Goal: Check status: Check status

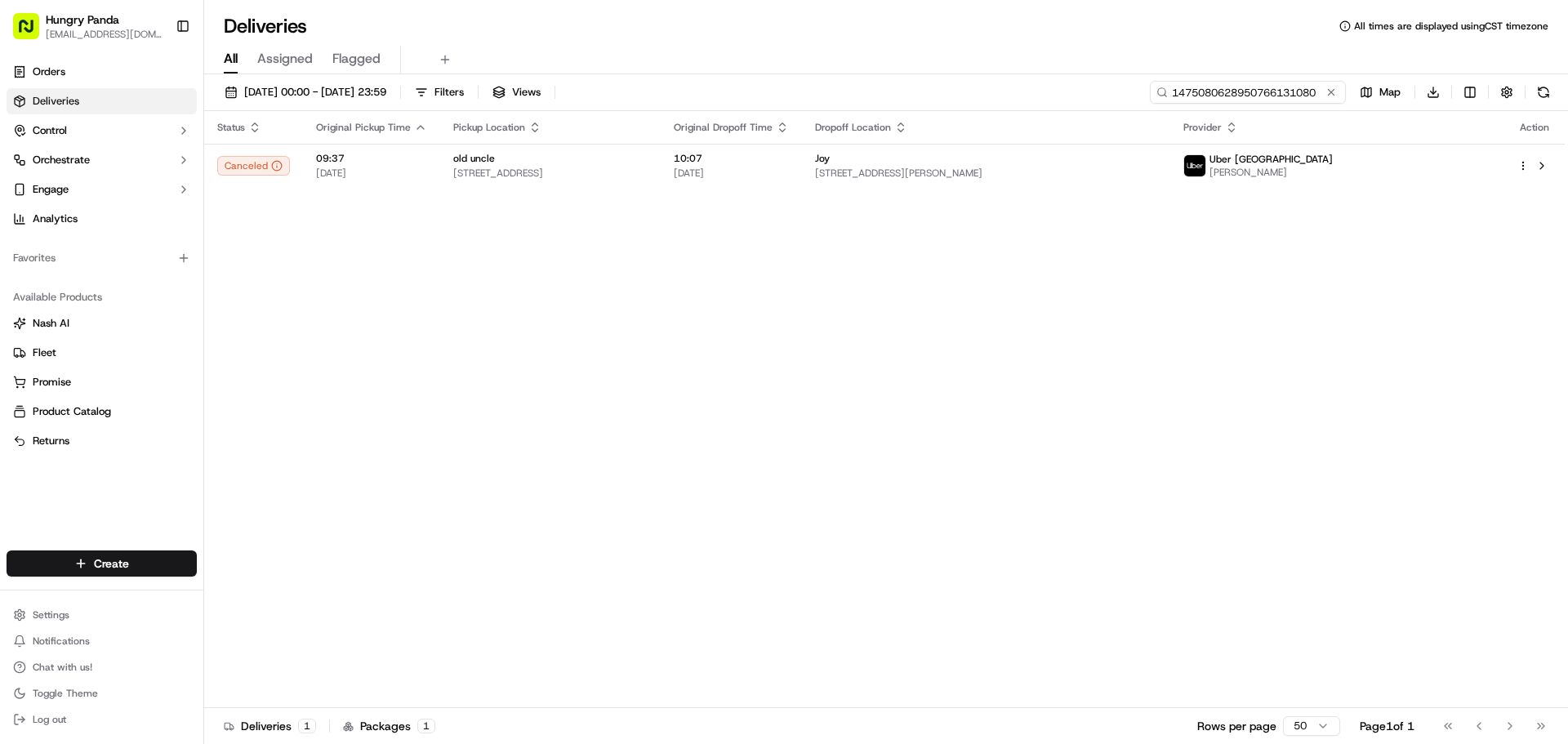
click at [1277, 91] on input "1475080628950766131080" at bounding box center [1248, 92] width 196 height 23
paste input
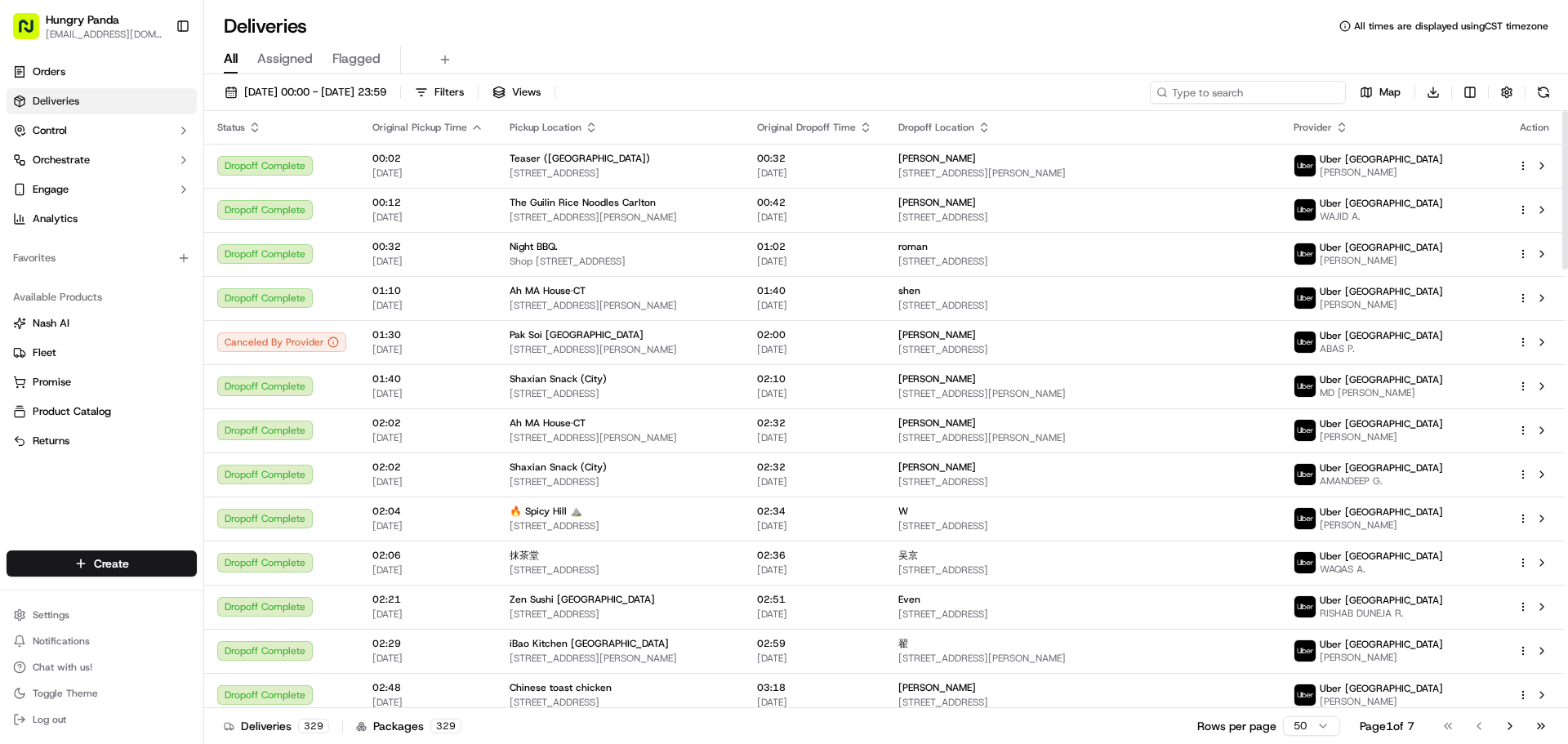
click at [1241, 94] on input at bounding box center [1248, 92] width 196 height 23
paste input "517203016835379783334"
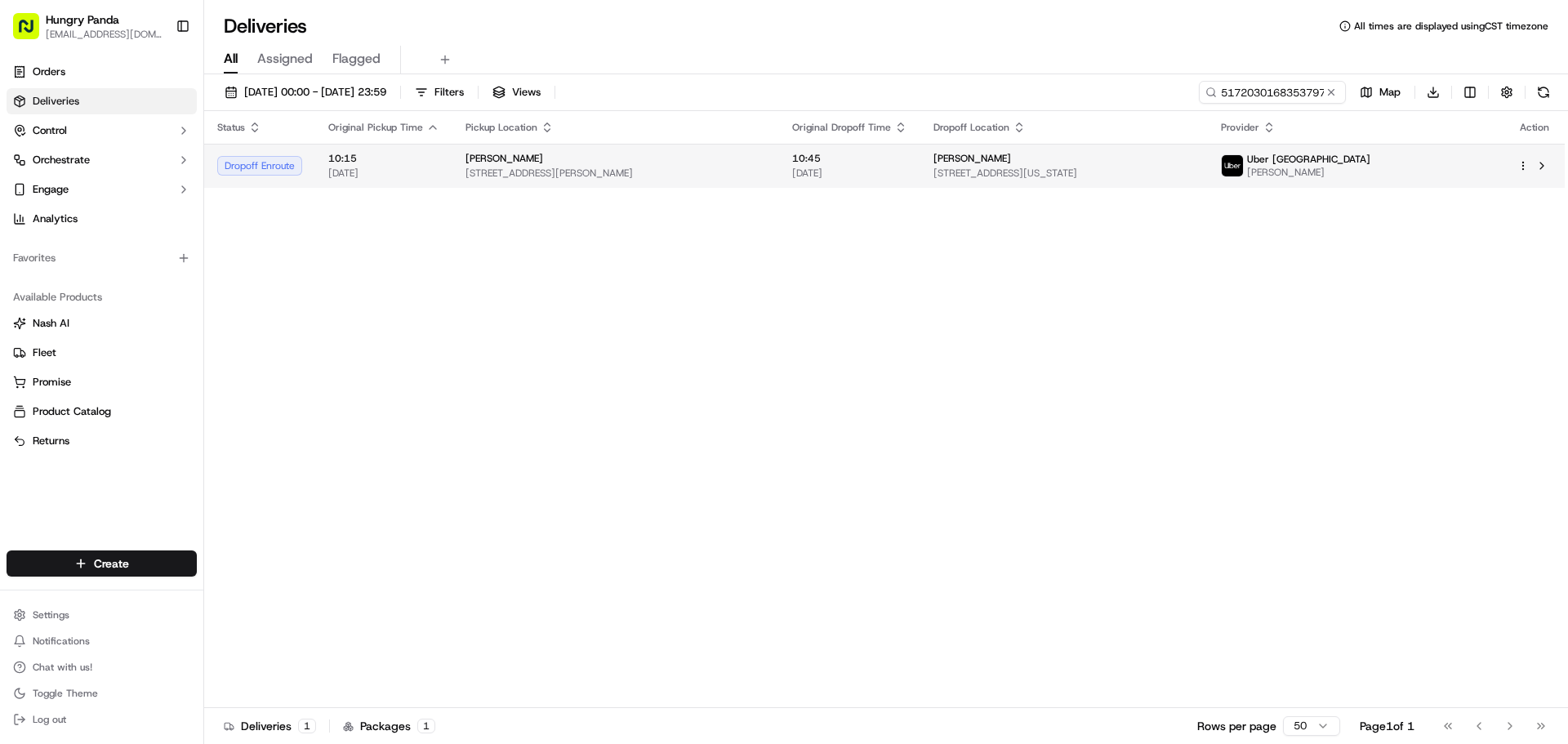
click at [1194, 162] on div "[PERSON_NAME]" at bounding box center [1065, 158] width 261 height 13
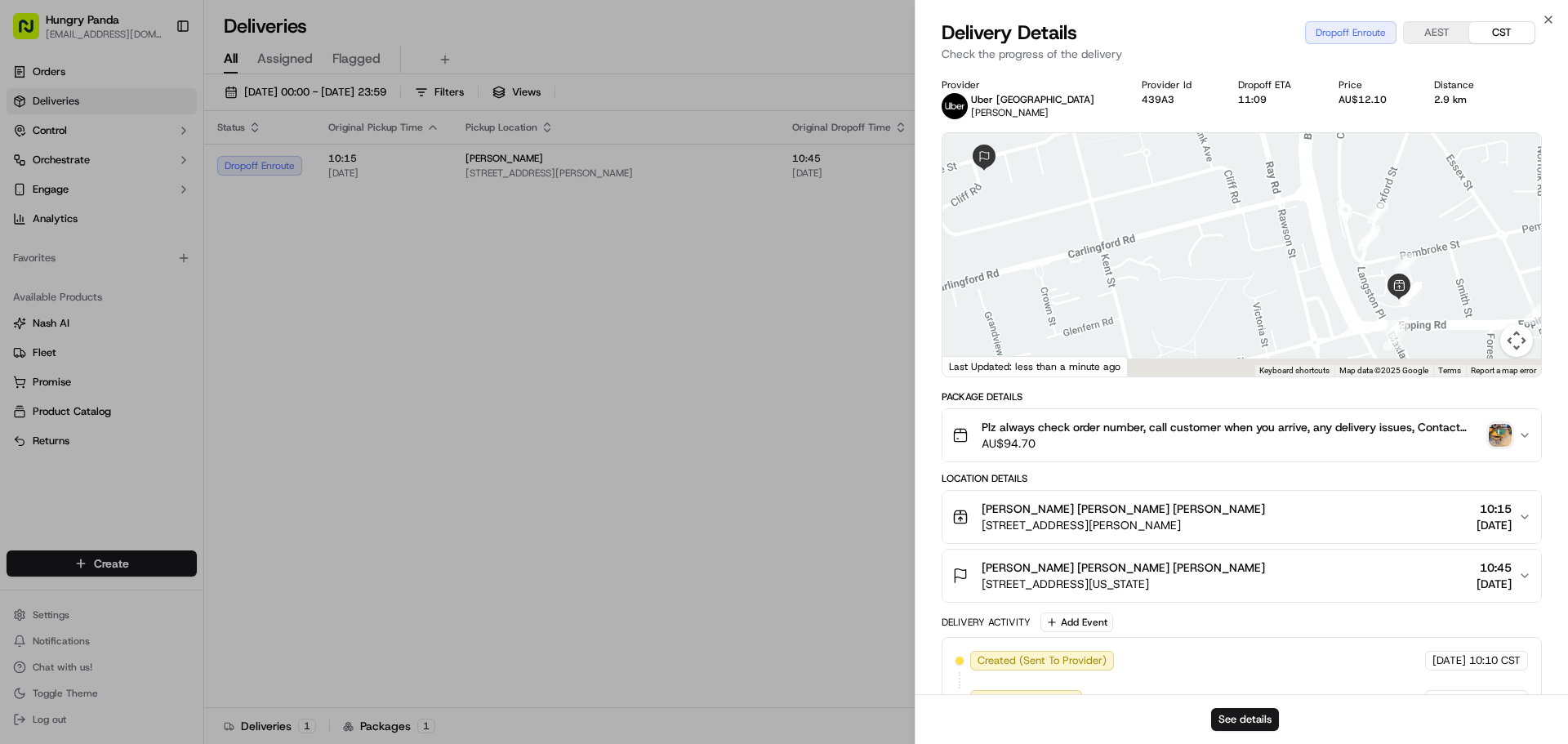
drag, startPoint x: 1297, startPoint y: 277, endPoint x: 1288, endPoint y: 274, distance: 9.5
click at [1291, 275] on div at bounding box center [1242, 255] width 598 height 243
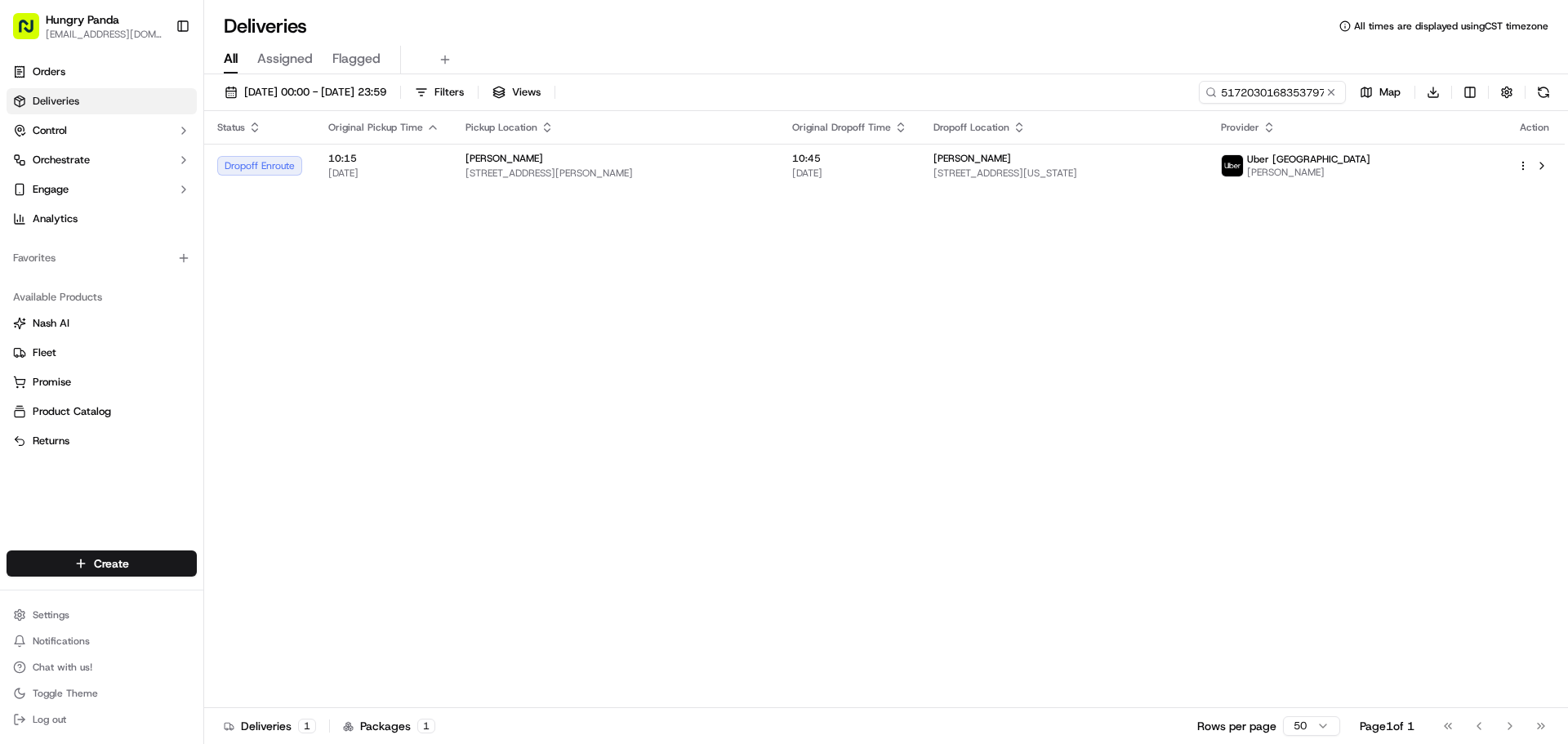
drag, startPoint x: 621, startPoint y: 366, endPoint x: 1156, endPoint y: 193, distance: 562.3
click at [1257, 78] on div "[DATE] 00:00 - [DATE] 23:59 Filters Views 517203016835379783334 Map Download St…" at bounding box center [886, 411] width 1364 height 673
click at [1259, 86] on input "517203016835379783334" at bounding box center [1248, 92] width 196 height 23
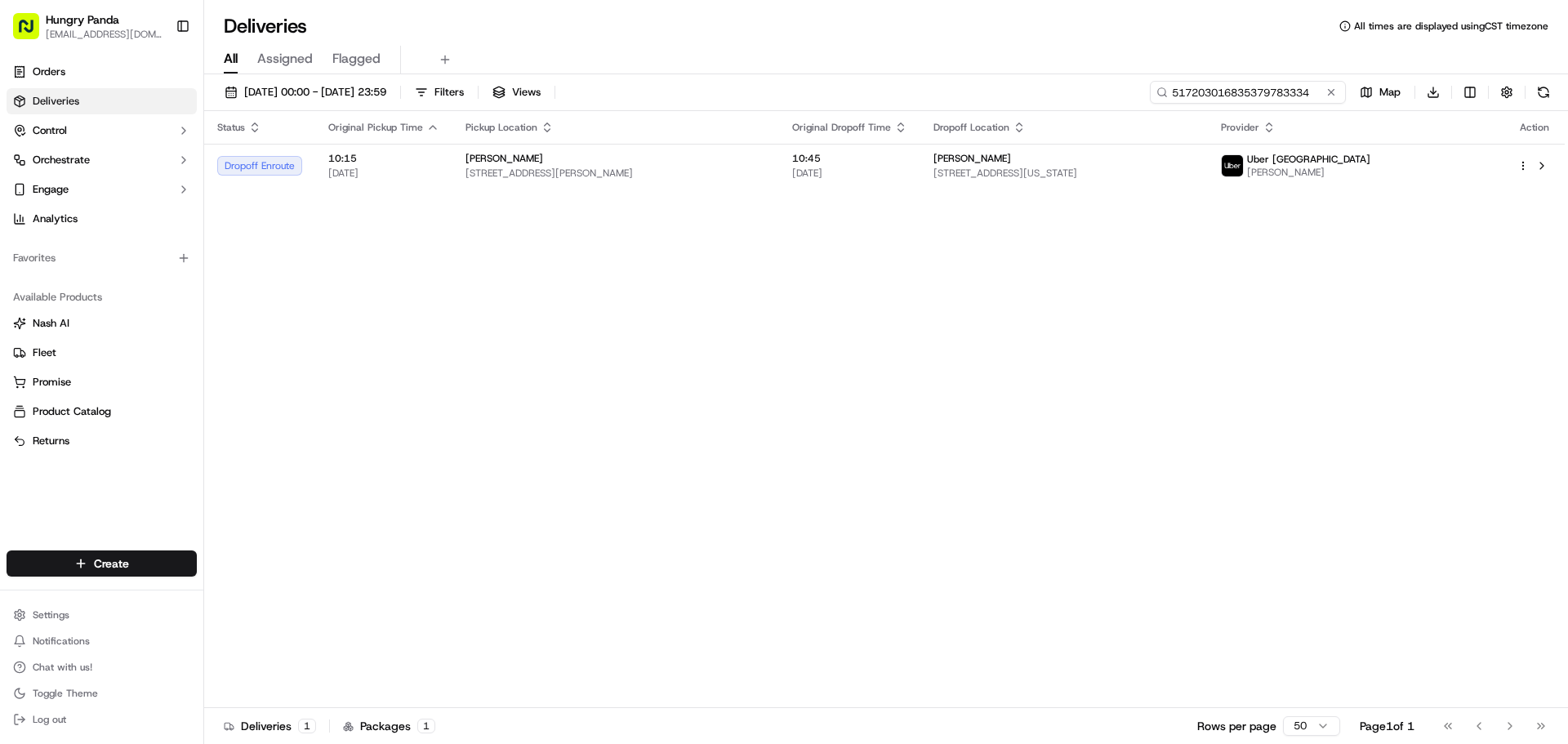
paste input "952907322835871369140"
type input "952907322835871369140"
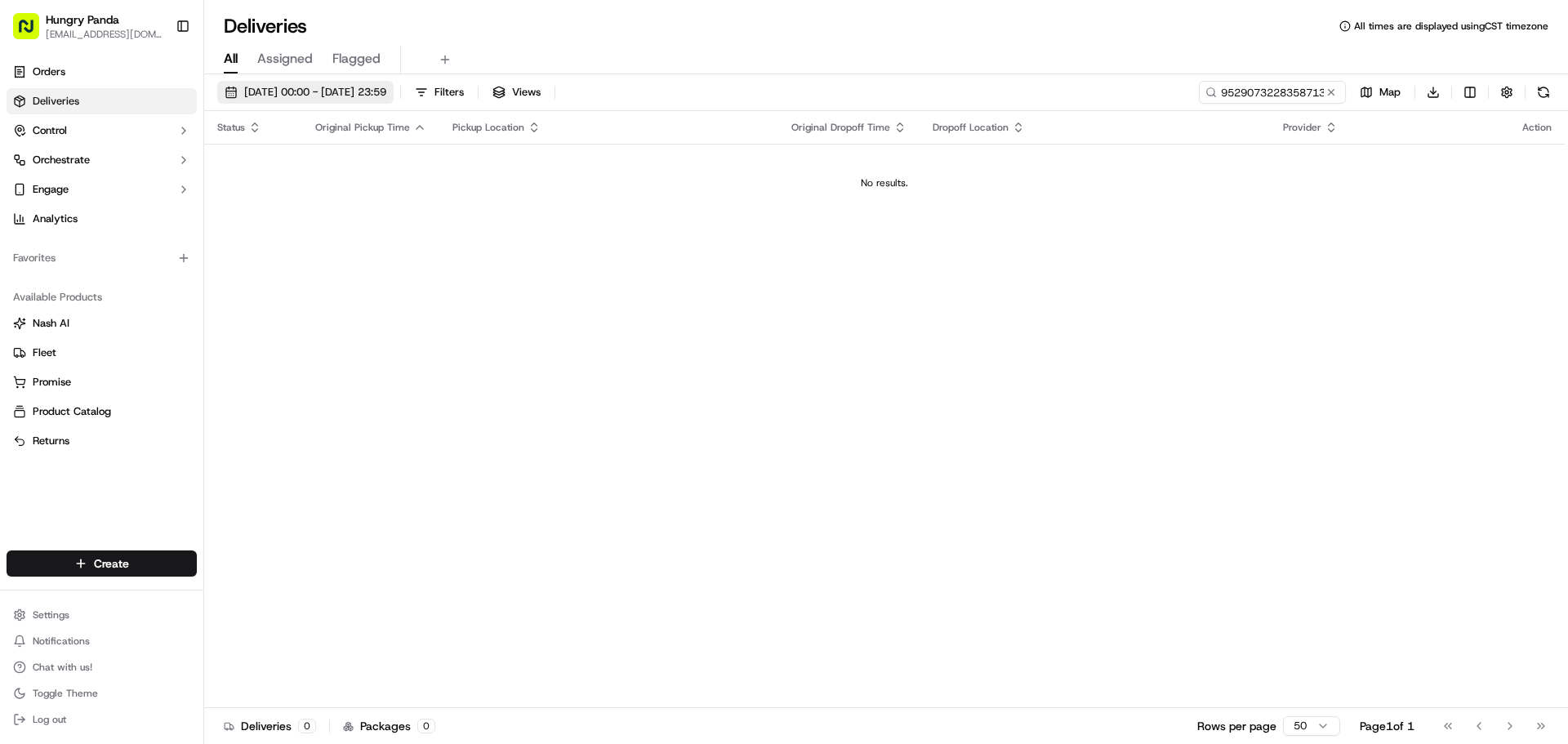
click at [309, 100] on button "[DATE] 00:00 - [DATE] 23:59" at bounding box center [305, 92] width 176 height 23
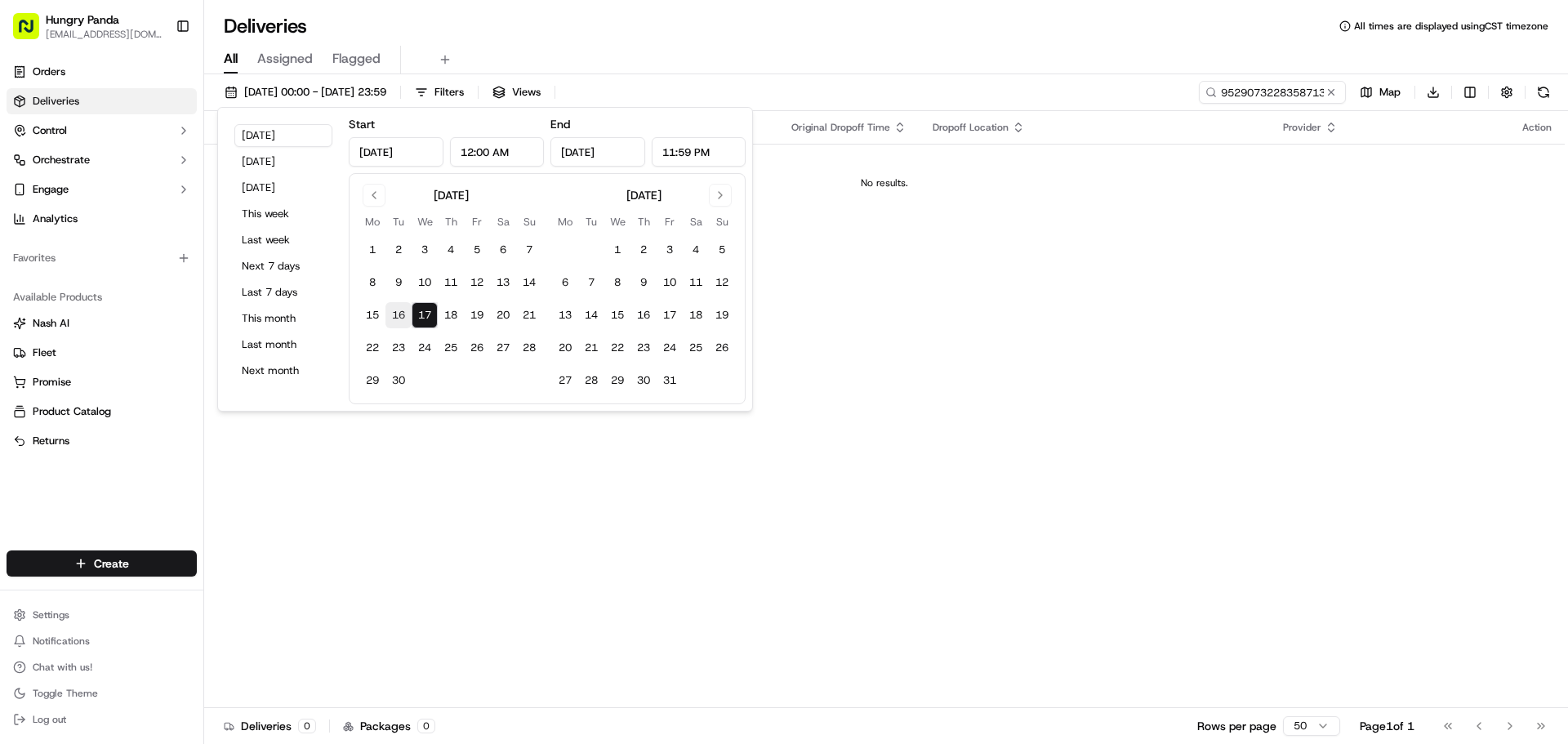
click at [405, 310] on button "16" at bounding box center [399, 315] width 26 height 26
type input "[DATE]"
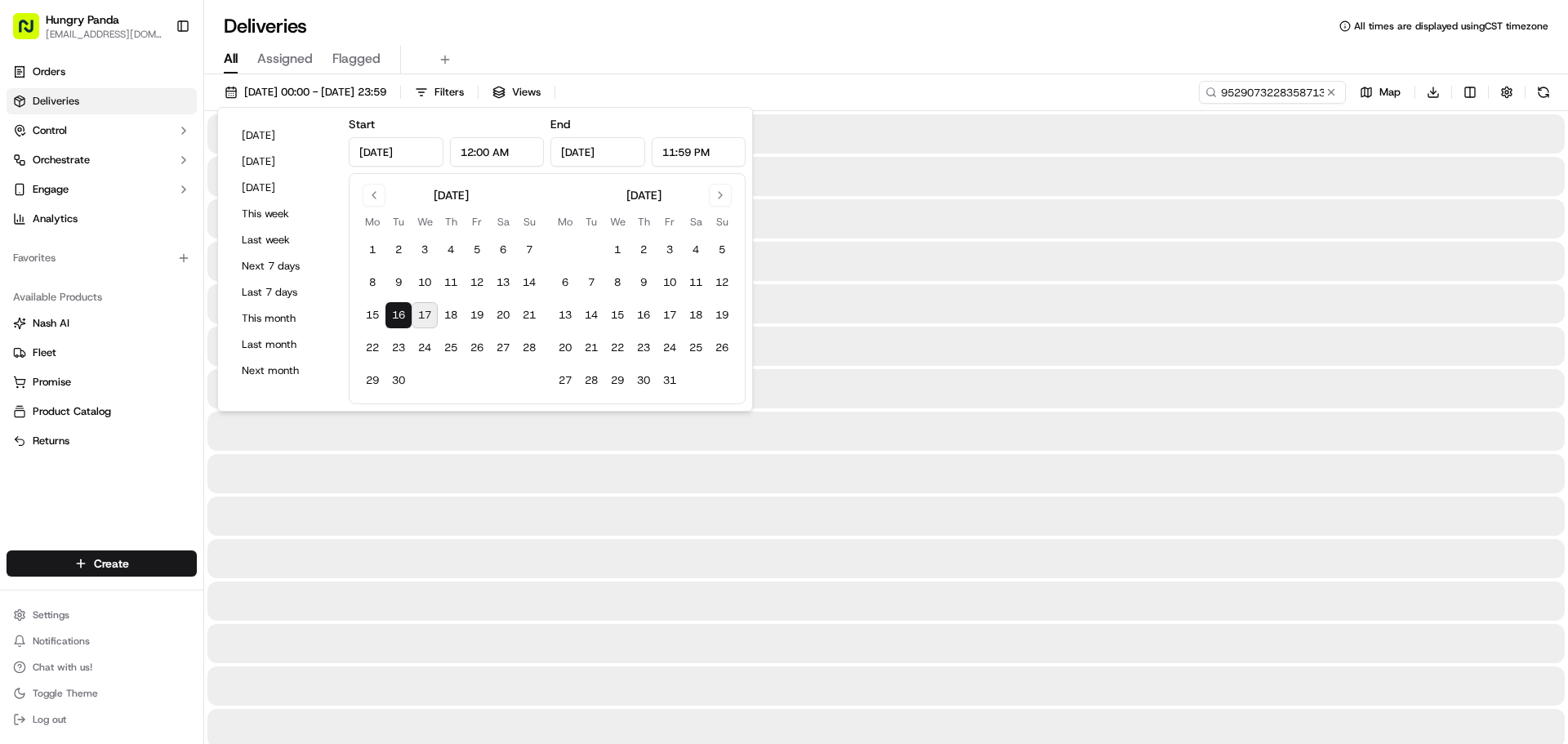
click at [432, 314] on button "17" at bounding box center [425, 315] width 26 height 26
type input "[DATE]"
click at [1013, 380] on div at bounding box center [887, 389] width 1357 height 39
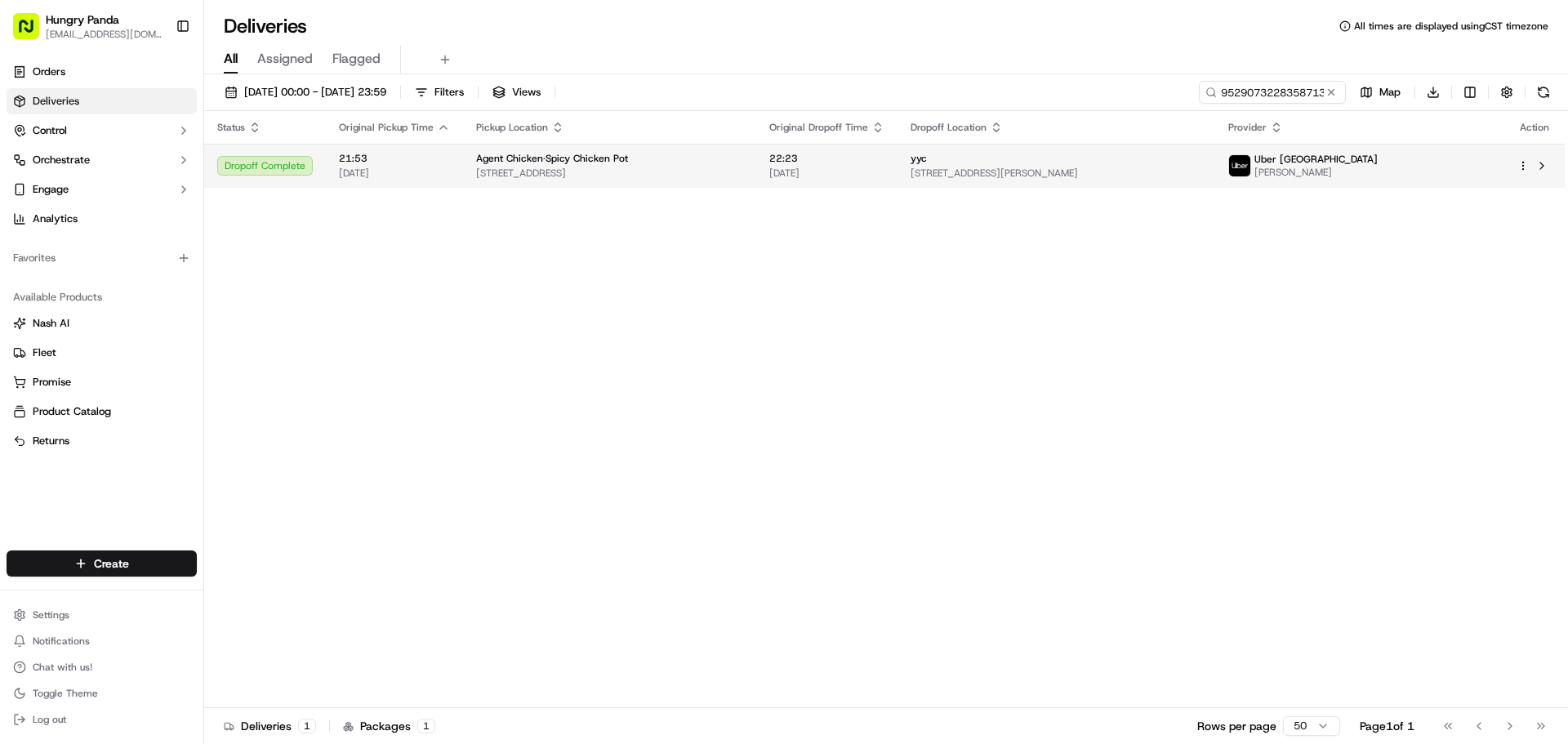
click at [1204, 158] on div "yyc" at bounding box center [1057, 158] width 293 height 13
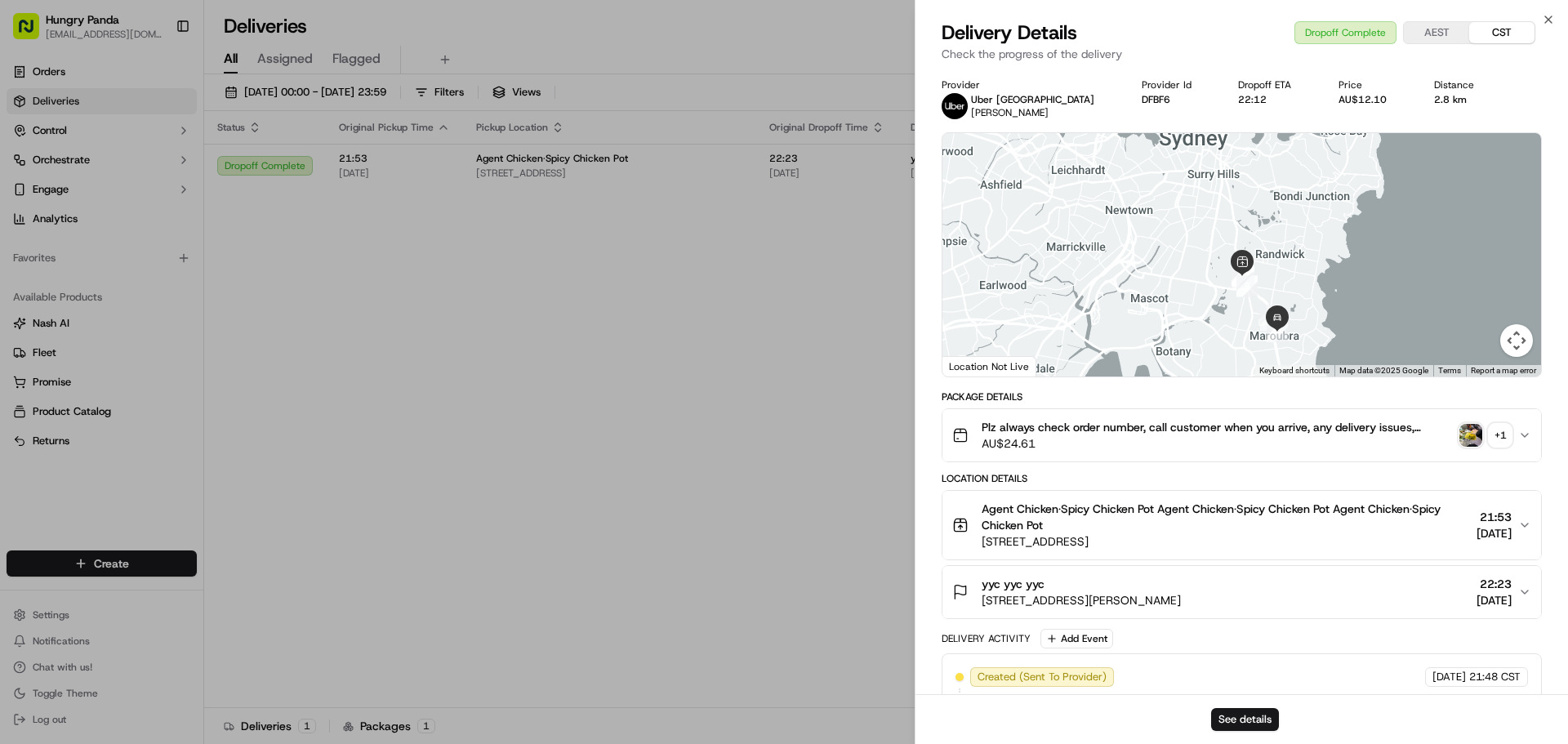
click at [1493, 430] on div "+ 1" at bounding box center [1500, 435] width 23 height 23
